Goal: Find specific page/section

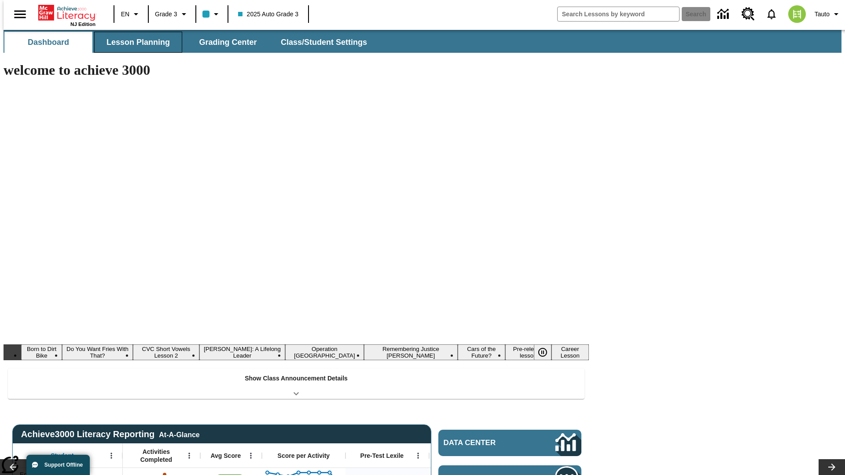
click at [135, 42] on span "Lesson Planning" at bounding box center [138, 42] width 63 height 10
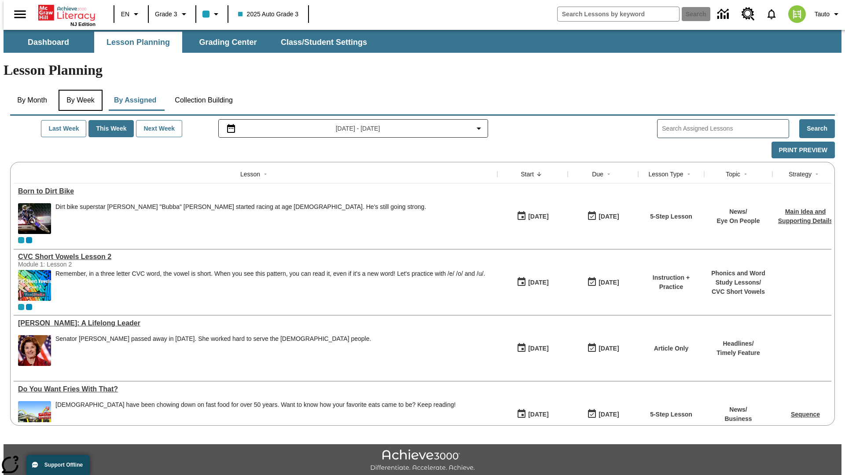
click at [79, 90] on button "By Week" at bounding box center [81, 100] width 44 height 21
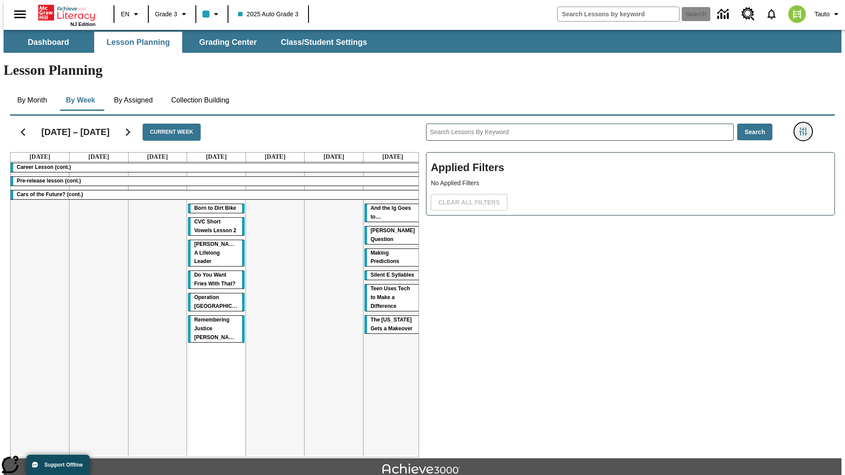
click at [806, 128] on icon "Filters Side menu" at bounding box center [803, 132] width 8 height 8
